Goal: Task Accomplishment & Management: Complete application form

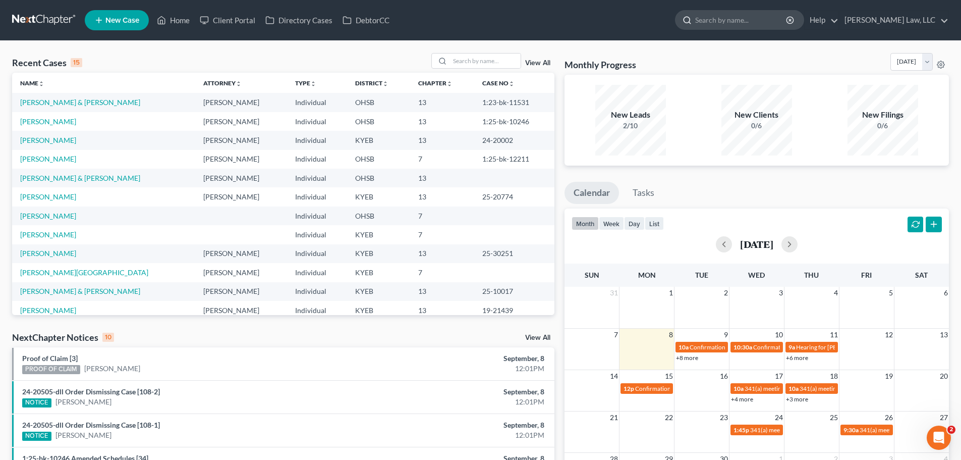
click at [736, 22] on input "search" at bounding box center [741, 20] width 92 height 19
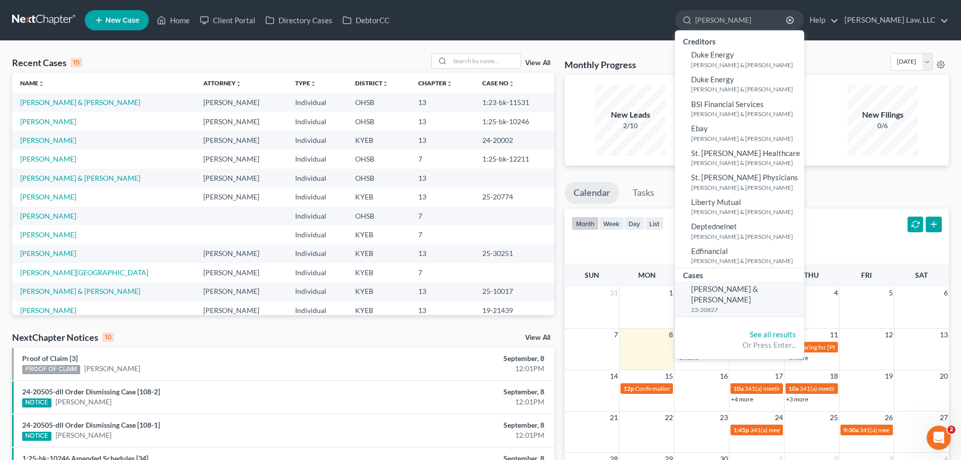
type input "[PERSON_NAME]"
click at [741, 305] on small "23-20827" at bounding box center [746, 309] width 110 height 9
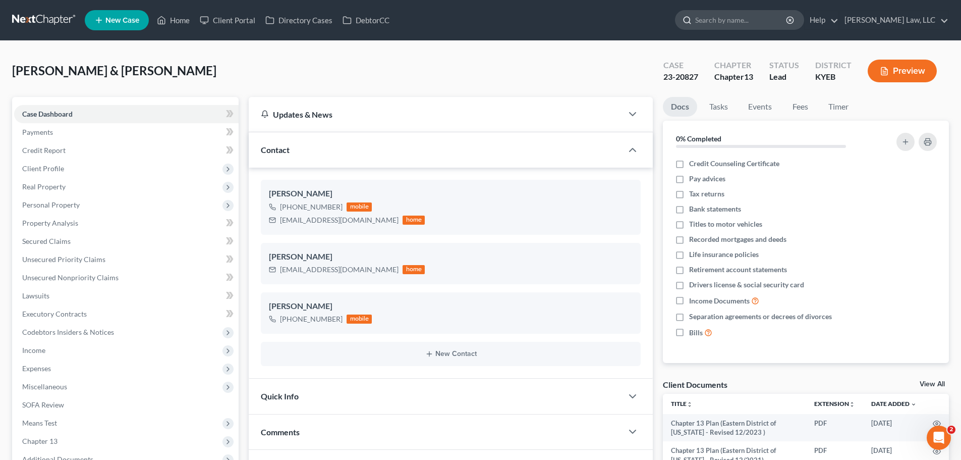
click at [706, 18] on input "search" at bounding box center [741, 20] width 92 height 19
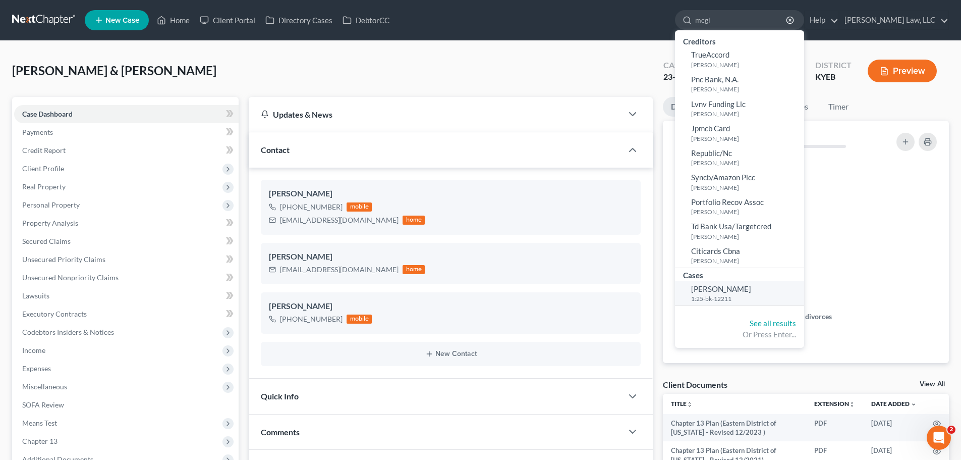
type input "mcgl"
click at [709, 287] on span "[PERSON_NAME]" at bounding box center [721, 288] width 60 height 9
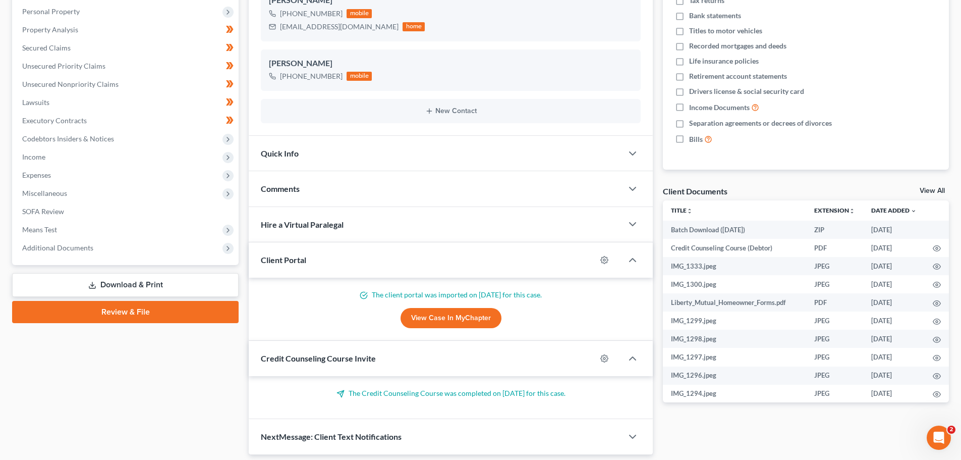
scroll to position [202, 0]
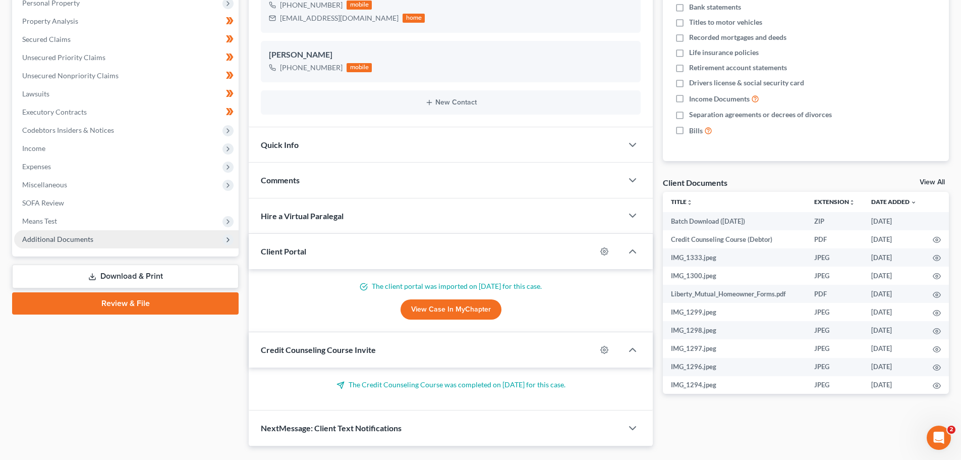
click at [50, 240] on span "Additional Documents" at bounding box center [57, 239] width 71 height 9
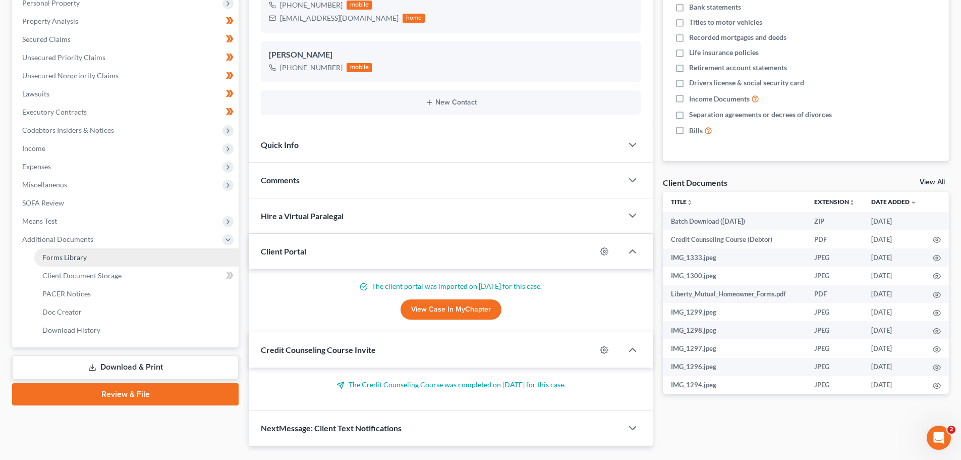
click at [66, 259] on span "Forms Library" at bounding box center [64, 257] width 44 height 9
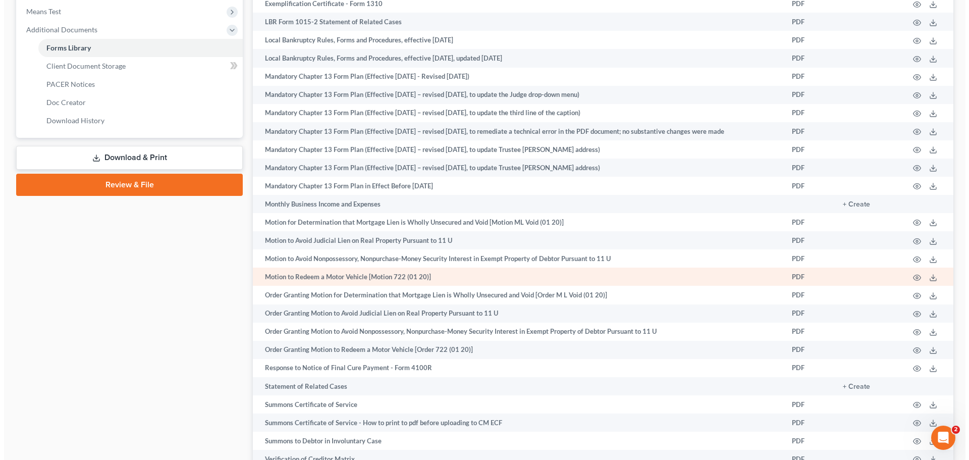
scroll to position [510, 0]
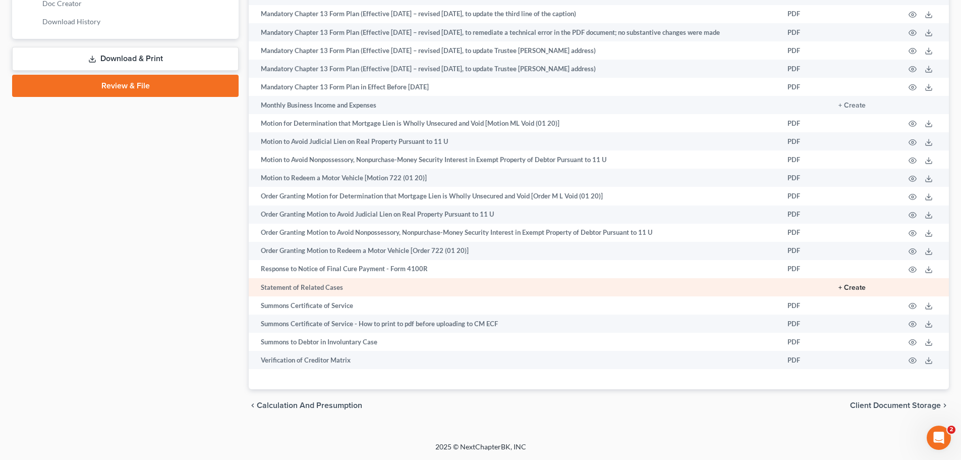
click at [857, 286] on button "+ Create" at bounding box center [852, 287] width 27 height 7
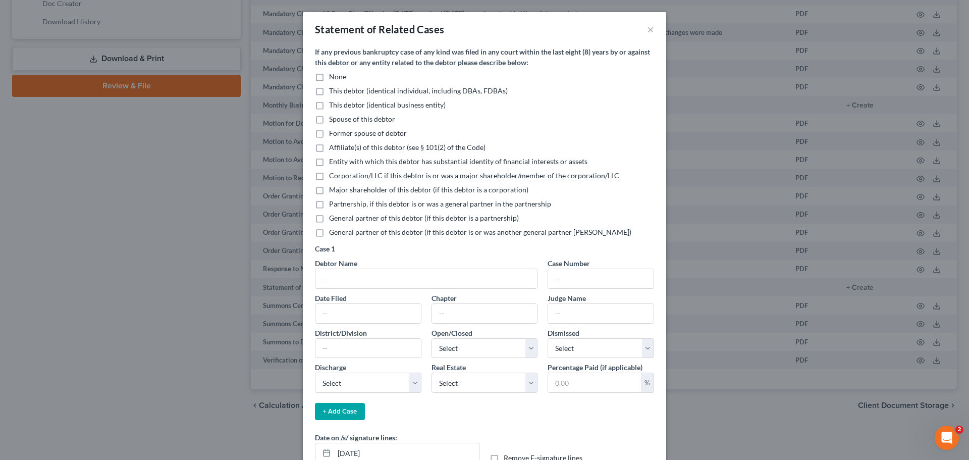
click at [329, 77] on label "None" at bounding box center [337, 77] width 17 height 10
click at [333, 77] on input "None" at bounding box center [336, 75] width 7 height 7
checkbox input "true"
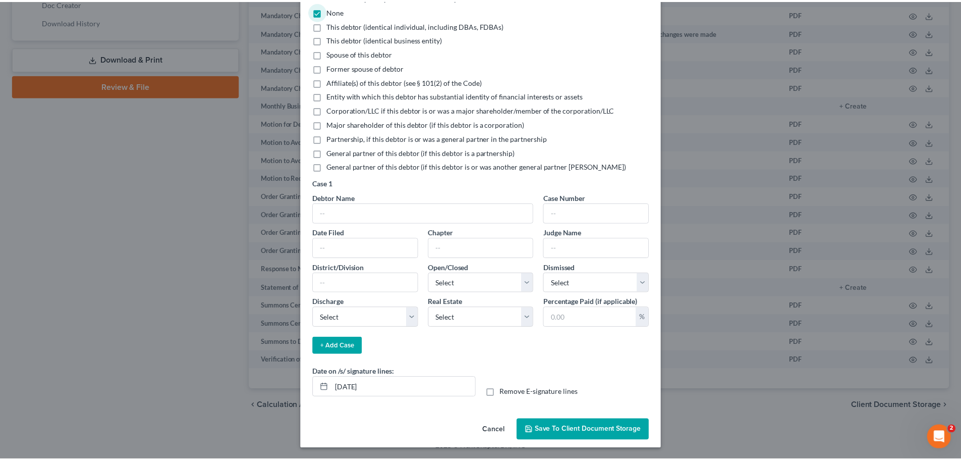
scroll to position [67, 0]
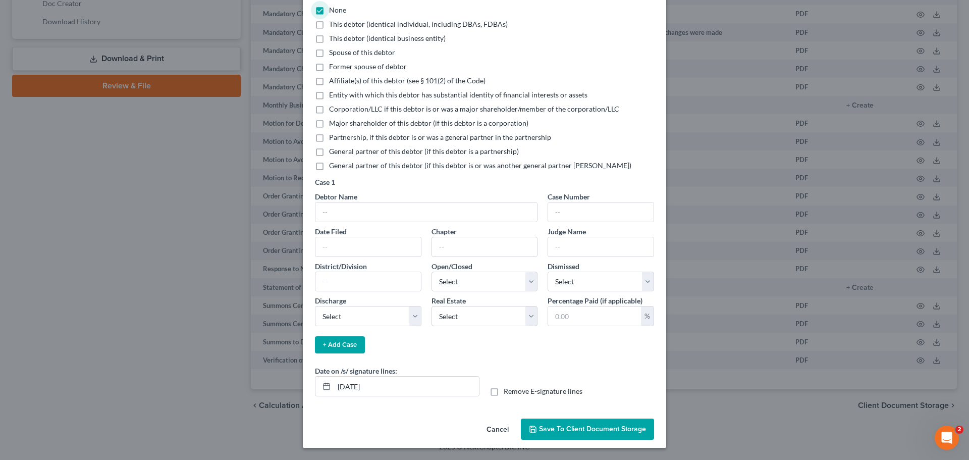
click at [582, 431] on span "Save to Client Document Storage" at bounding box center [592, 428] width 107 height 9
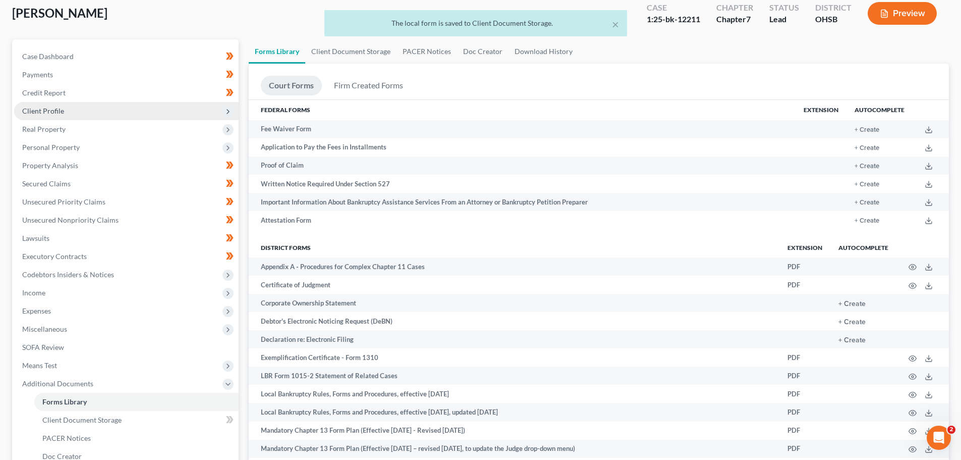
scroll to position [56, 0]
click at [53, 113] on span "Client Profile" at bounding box center [43, 112] width 42 height 9
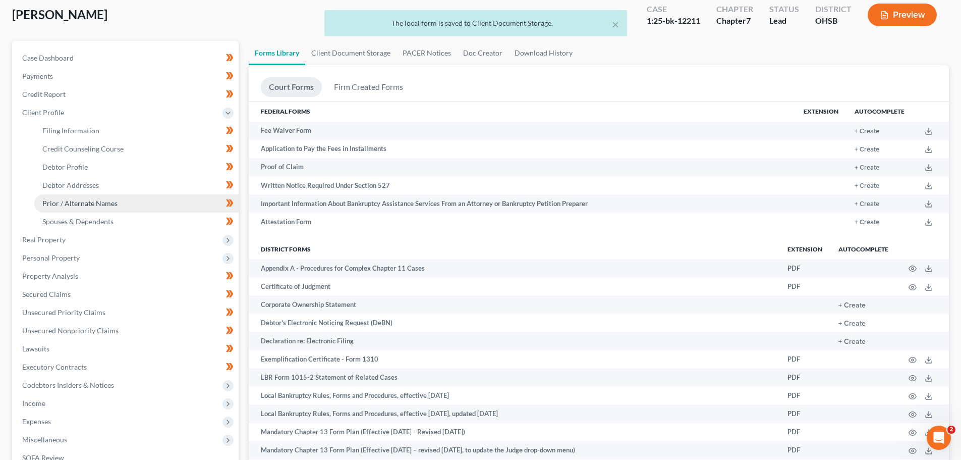
click at [69, 206] on span "Prior / Alternate Names" at bounding box center [79, 203] width 75 height 9
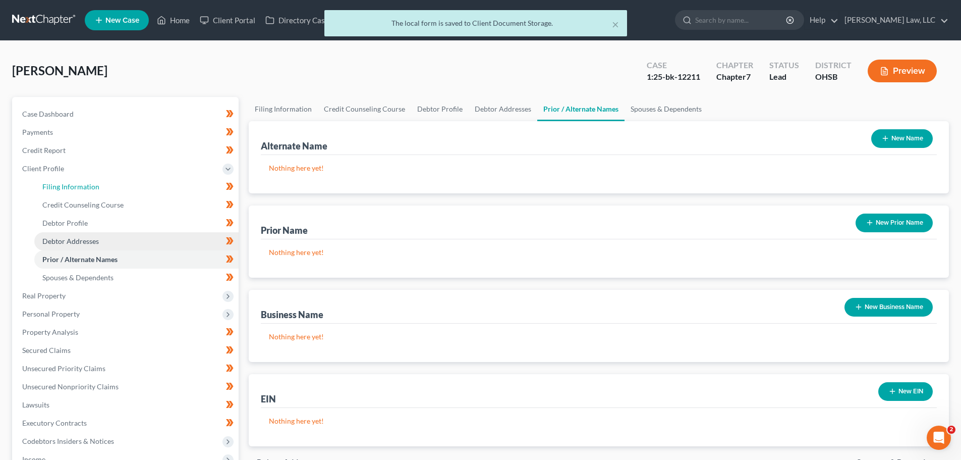
drag, startPoint x: 67, startPoint y: 184, endPoint x: 75, endPoint y: 239, distance: 56.2
click at [68, 184] on span "Filing Information" at bounding box center [70, 186] width 57 height 9
select select "1"
select select "0"
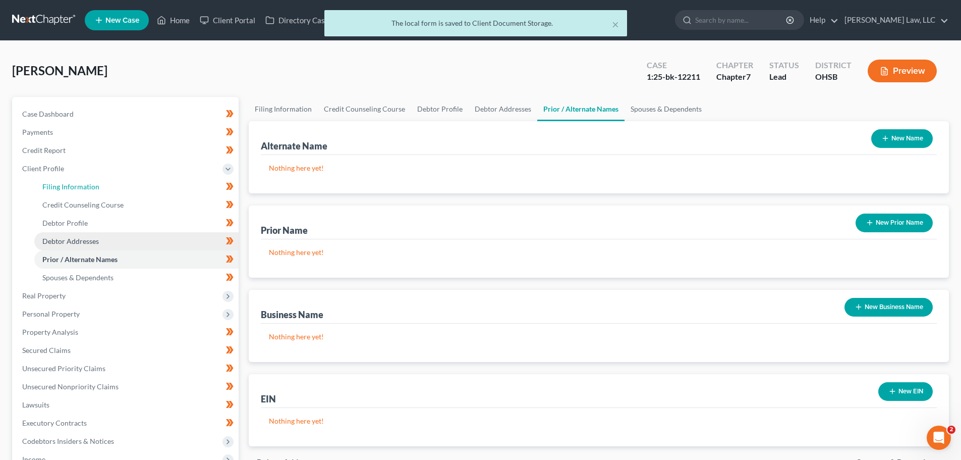
select select "36"
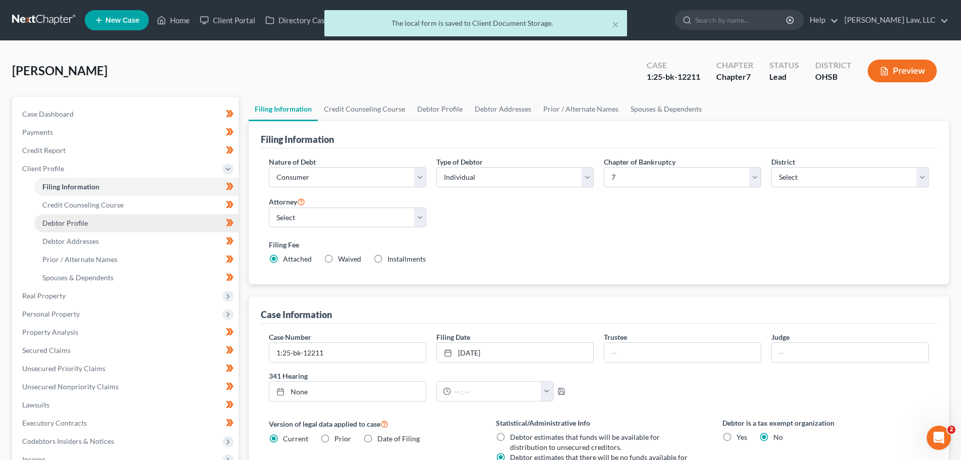
click at [71, 226] on span "Debtor Profile" at bounding box center [64, 222] width 45 height 9
select select "0"
select select "2"
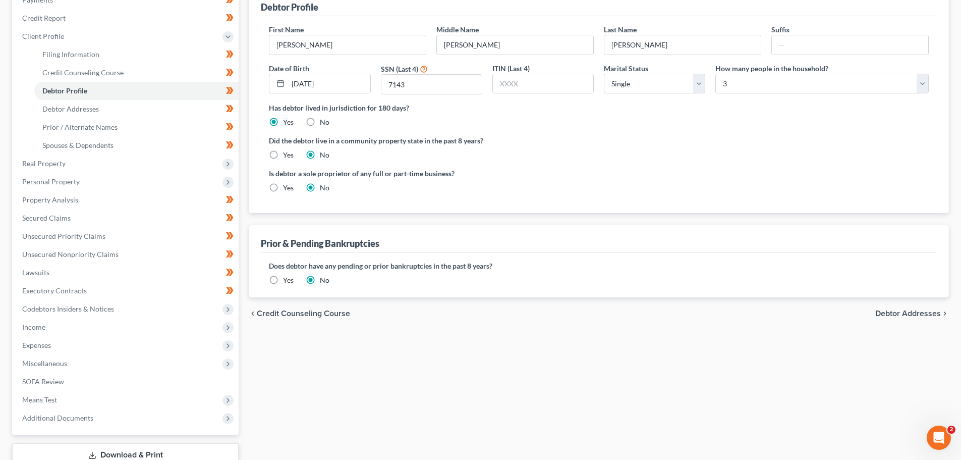
scroll to position [204, 0]
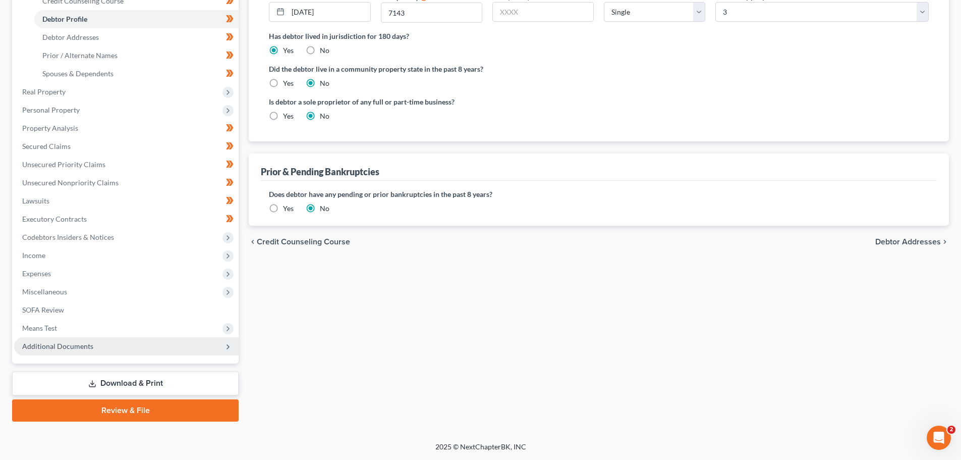
click at [66, 342] on span "Additional Documents" at bounding box center [57, 346] width 71 height 9
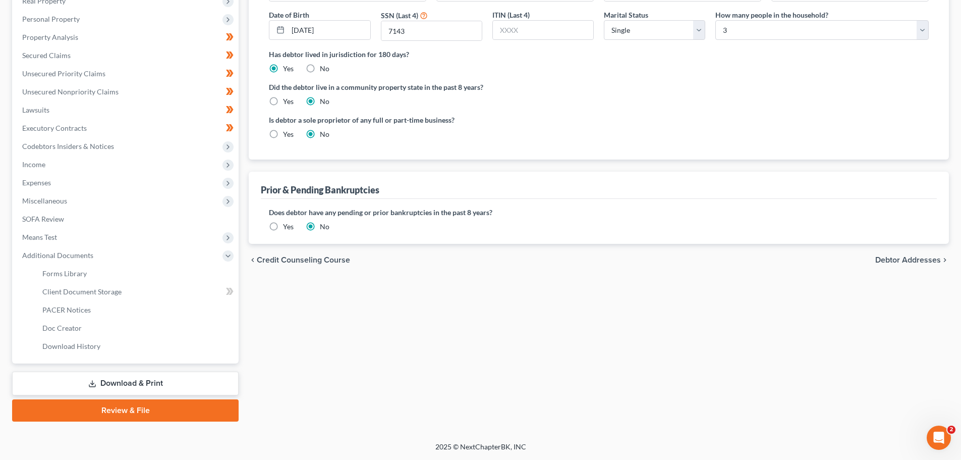
scroll to position [186, 0]
click at [80, 296] on link "Client Document Storage" at bounding box center [136, 292] width 204 height 18
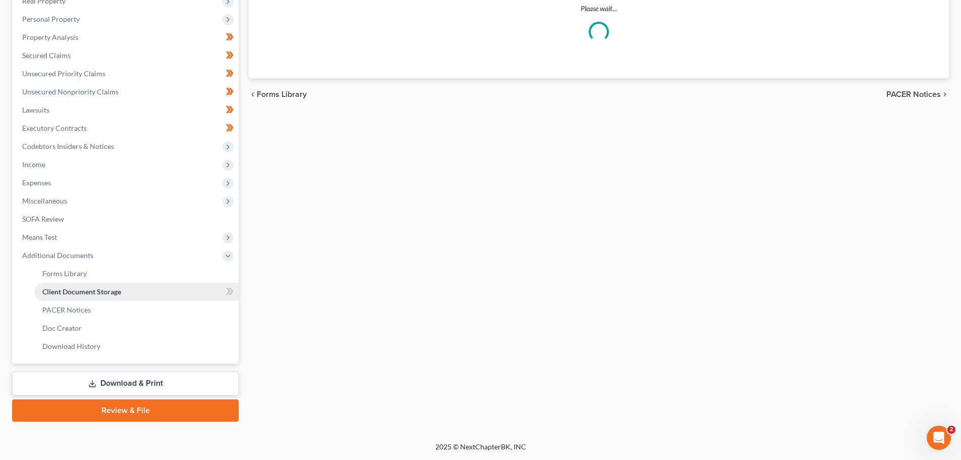
scroll to position [185, 0]
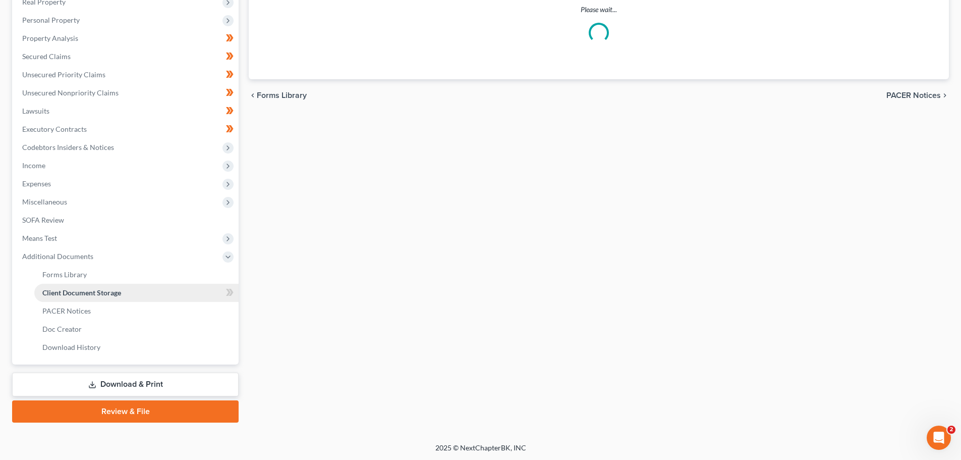
select select "7"
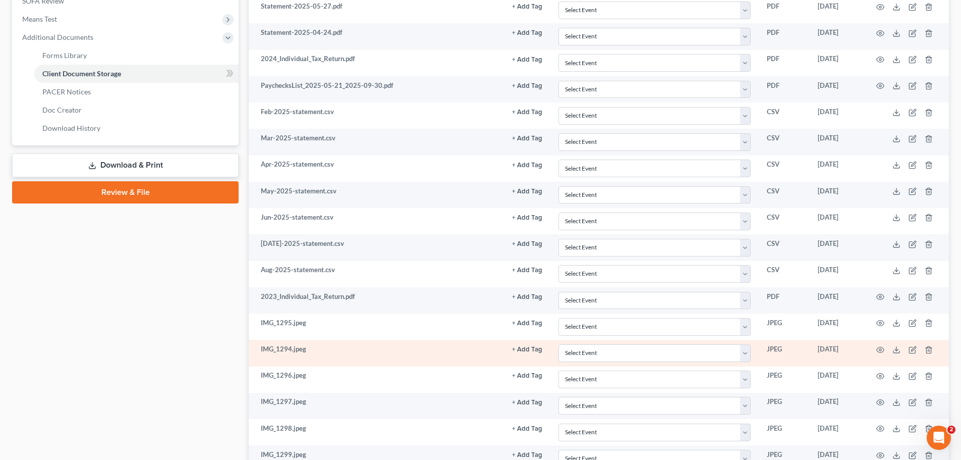
scroll to position [652, 0]
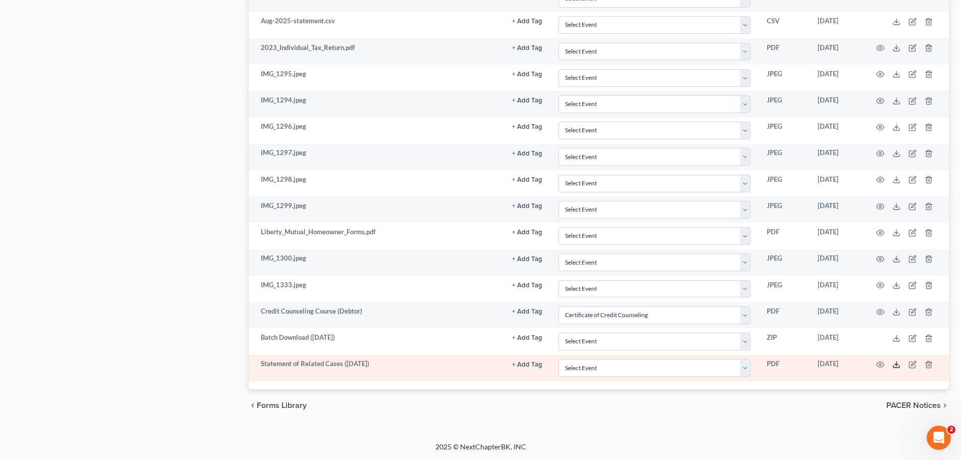
click at [895, 362] on icon at bounding box center [897, 364] width 8 height 8
